Goal: Task Accomplishment & Management: Use online tool/utility

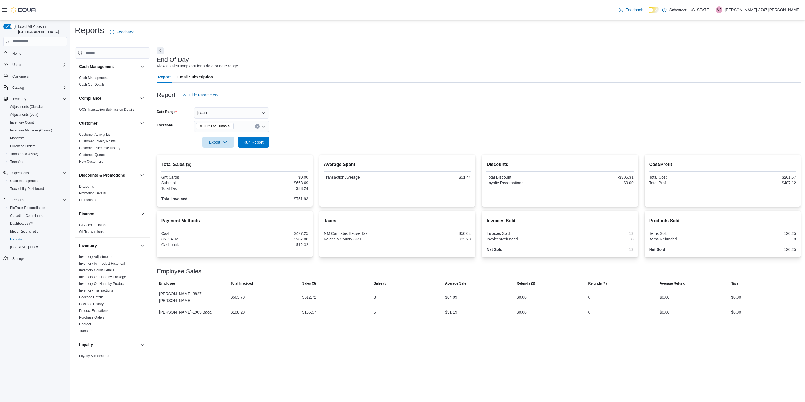
scroll to position [126, 0]
click at [247, 138] on span "Run Report" at bounding box center [253, 141] width 25 height 11
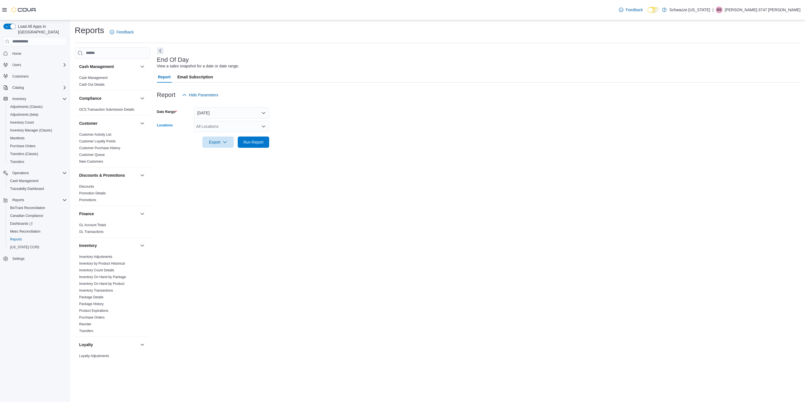
click at [208, 127] on div "All Locations" at bounding box center [231, 126] width 75 height 11
click at [230, 153] on span "RGO12 Los Lunas" at bounding box center [225, 153] width 33 height 6
click at [445, 252] on div "End Of Day View a sales snapshot for a date or date range. Report Email Subscri…" at bounding box center [478, 203] width 643 height 312
click at [256, 142] on span "Run Report" at bounding box center [253, 142] width 20 height 6
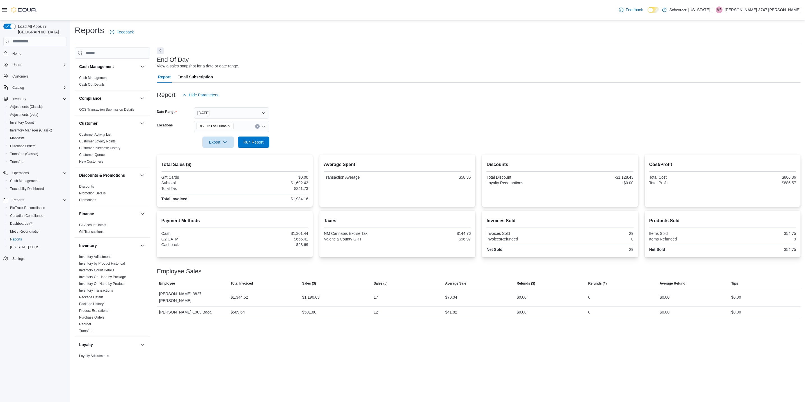
drag, startPoint x: 375, startPoint y: 397, endPoint x: 399, endPoint y: 395, distance: 24.0
click at [396, 396] on div "Reports Feedback Cash Management Cash Management Cash Out Details Compliance OC…" at bounding box center [437, 210] width 735 height 381
click at [457, 80] on div "Report Email Subscription" at bounding box center [478, 76] width 643 height 11
drag, startPoint x: 769, startPoint y: 3, endPoint x: 531, endPoint y: 48, distance: 242.2
click at [531, 48] on div "End Of Day View a sales snapshot for a date or date range. Report Email Subscri…" at bounding box center [478, 203] width 643 height 312
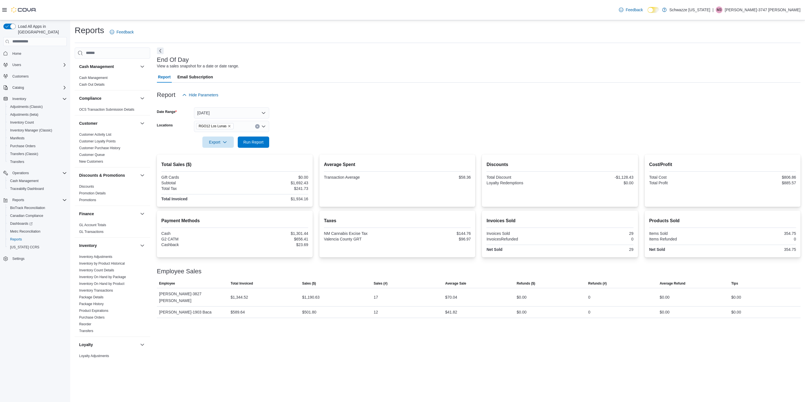
drag, startPoint x: 753, startPoint y: 0, endPoint x: 388, endPoint y: 79, distance: 373.2
click at [390, 83] on div at bounding box center [478, 85] width 643 height 7
click at [410, 66] on div "End Of Day View a sales snapshot for a date or date range." at bounding box center [477, 62] width 641 height 13
click at [410, 74] on div "Report Email Subscription" at bounding box center [478, 76] width 643 height 11
